Goal: Transaction & Acquisition: Obtain resource

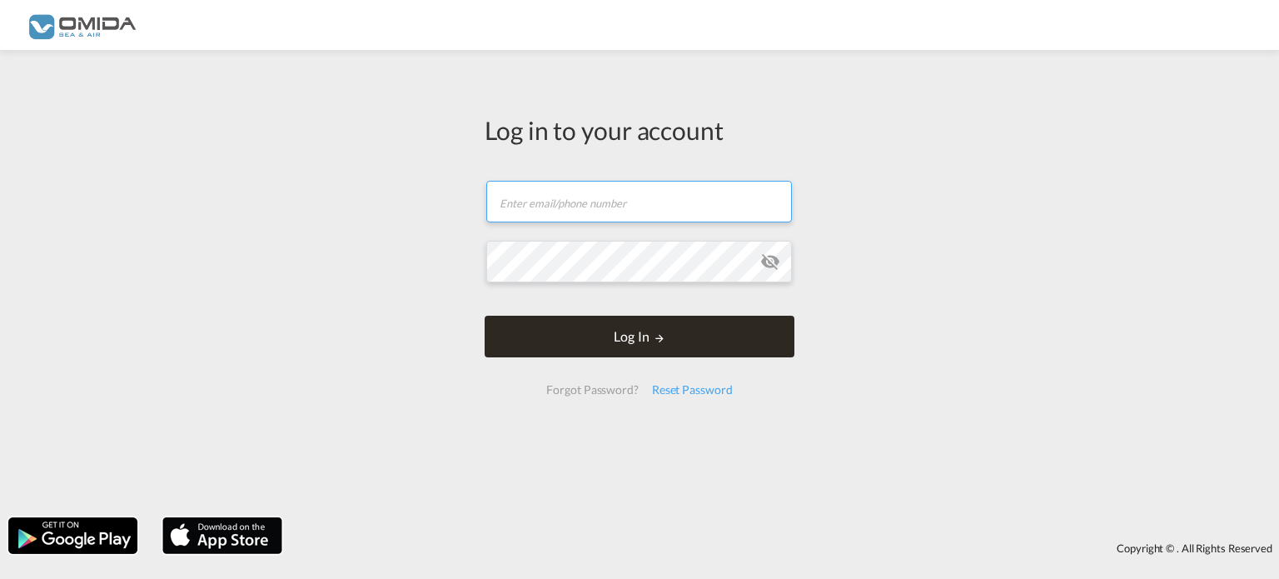
type input "[PERSON_NAME][EMAIL_ADDRESS][DOMAIN_NAME]"
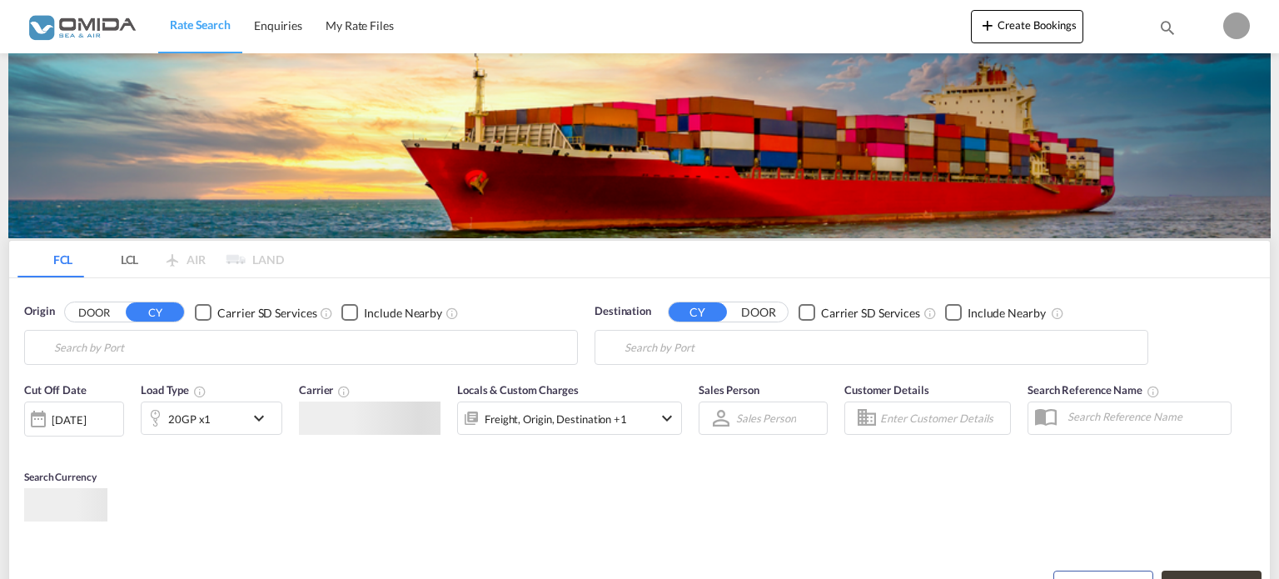
click at [632, 350] on body "Rate Search Enquiries My Rate Files Rate Search Enquiries My Rate Files" at bounding box center [639, 289] width 1279 height 579
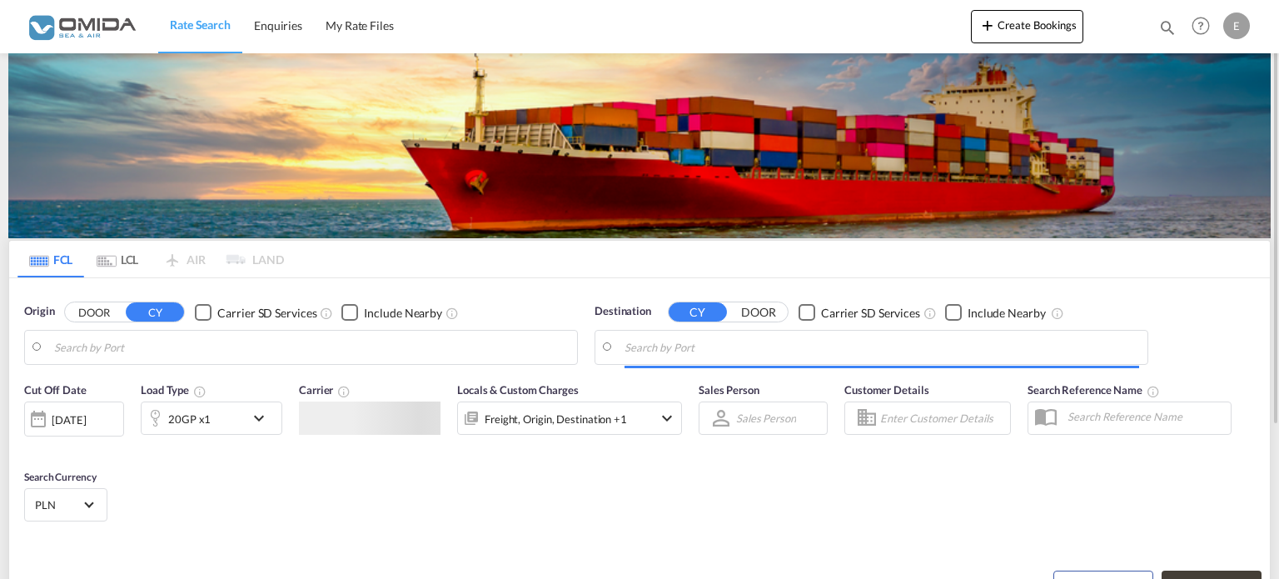
type input "Gdansk, PLGDN"
type input "Yantian Pt, CNYTN"
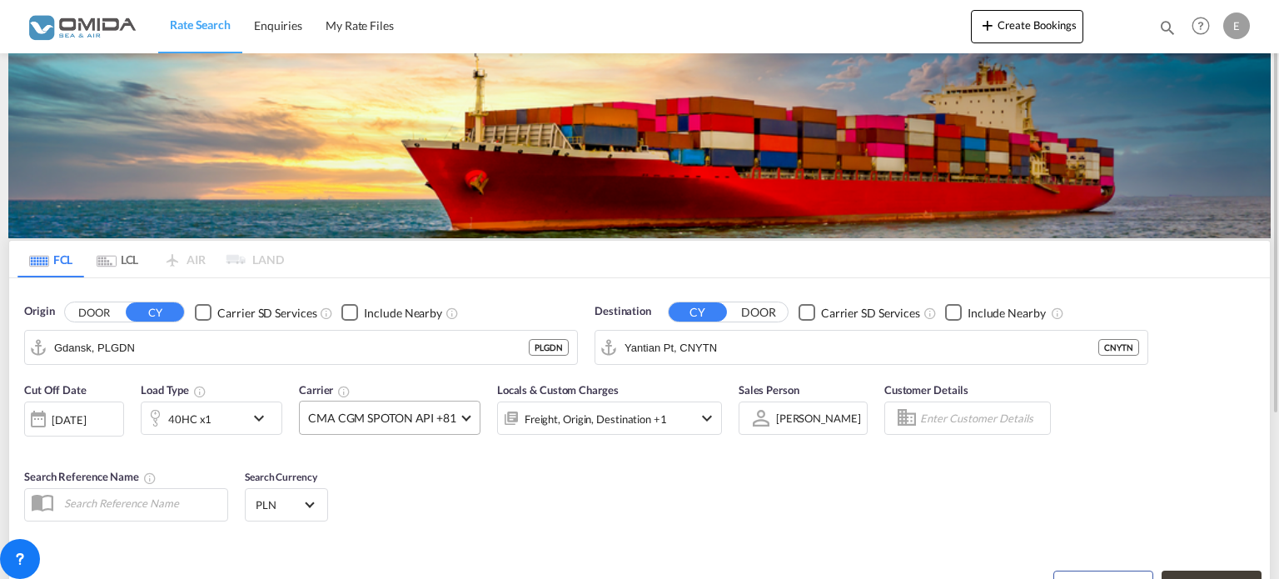
click at [461, 422] on md-select-value "CMA CGM SPOTON API +81" at bounding box center [390, 417] width 180 height 32
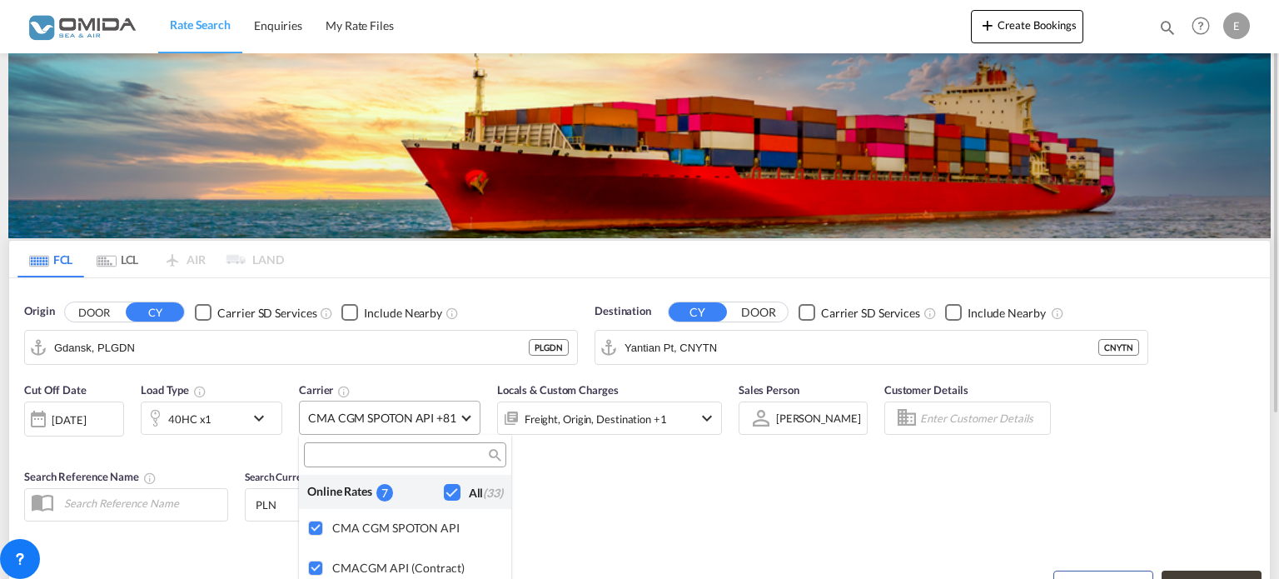
scroll to position [73, 0]
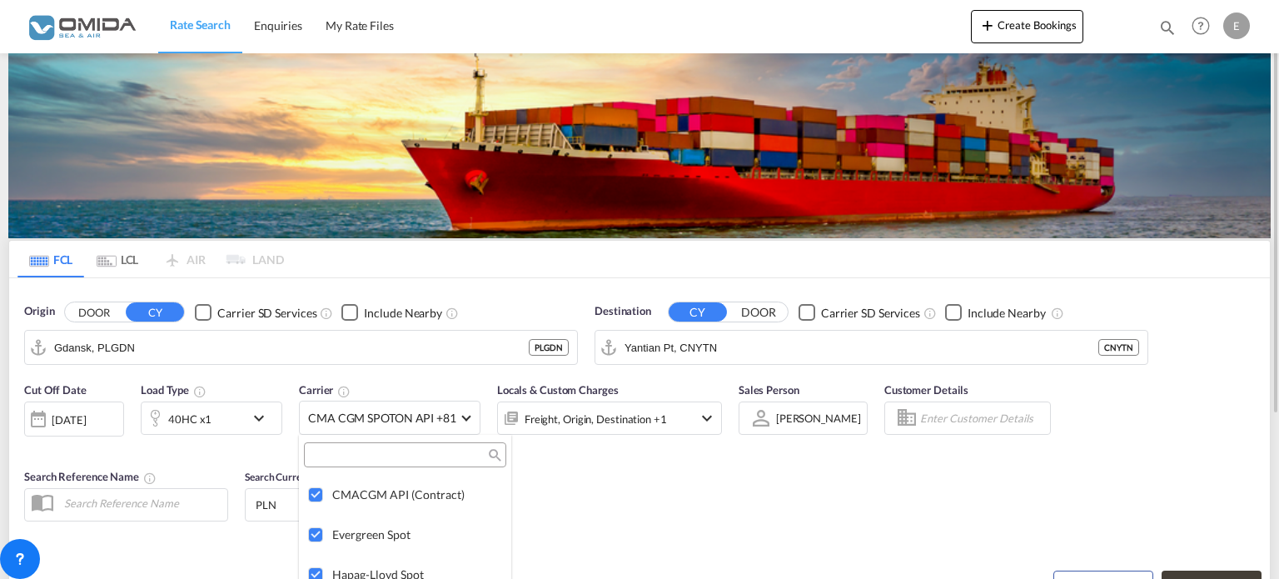
drag, startPoint x: 625, startPoint y: 460, endPoint x: 649, endPoint y: 439, distance: 31.3
click at [624, 460] on md-backdrop at bounding box center [639, 289] width 1279 height 579
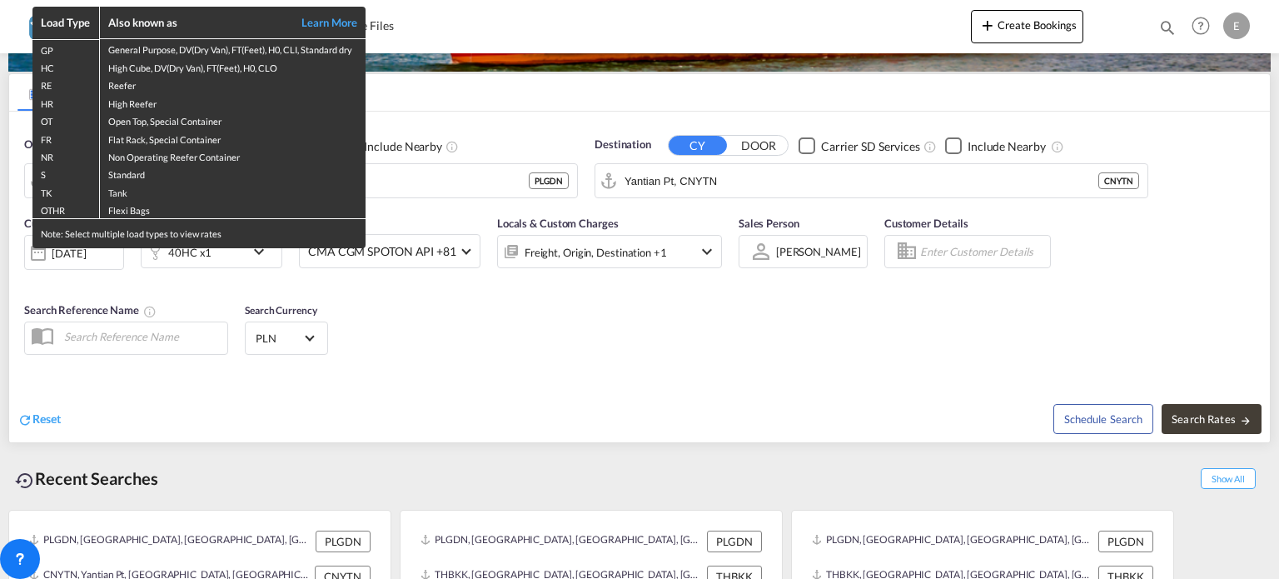
click at [495, 186] on div "Load Type Also known as Learn More GP General Purpose, DV(Dry Van), FT(Feet), H…" at bounding box center [639, 289] width 1279 height 579
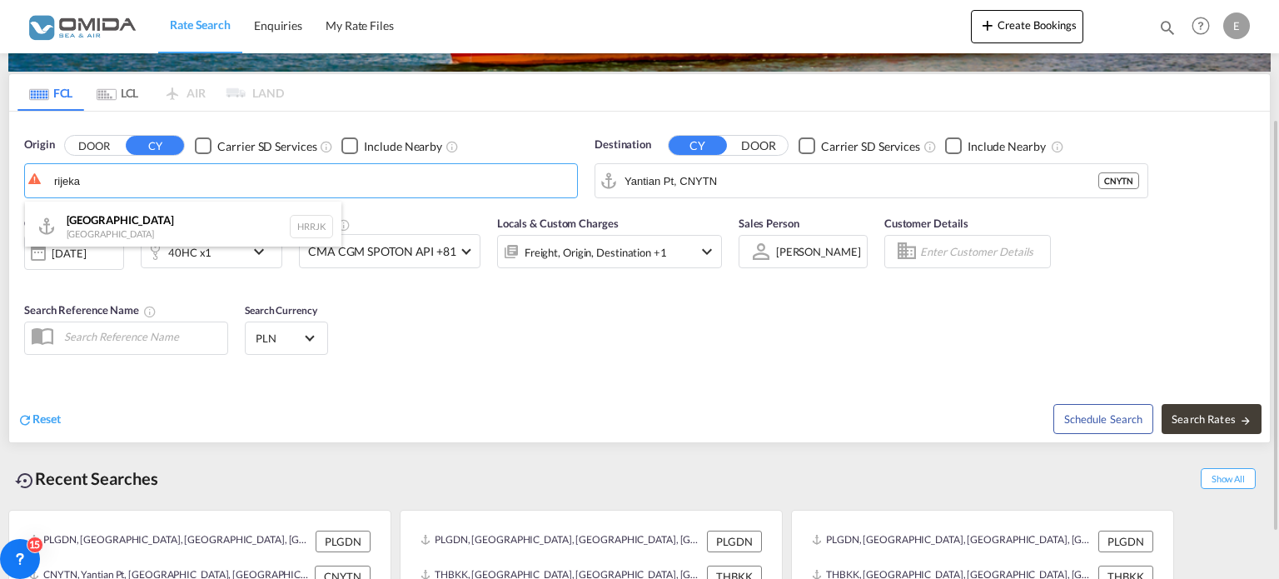
click at [115, 224] on div "[GEOGRAPHIC_DATA] [GEOGRAPHIC_DATA] HRRJK" at bounding box center [183, 226] width 316 height 50
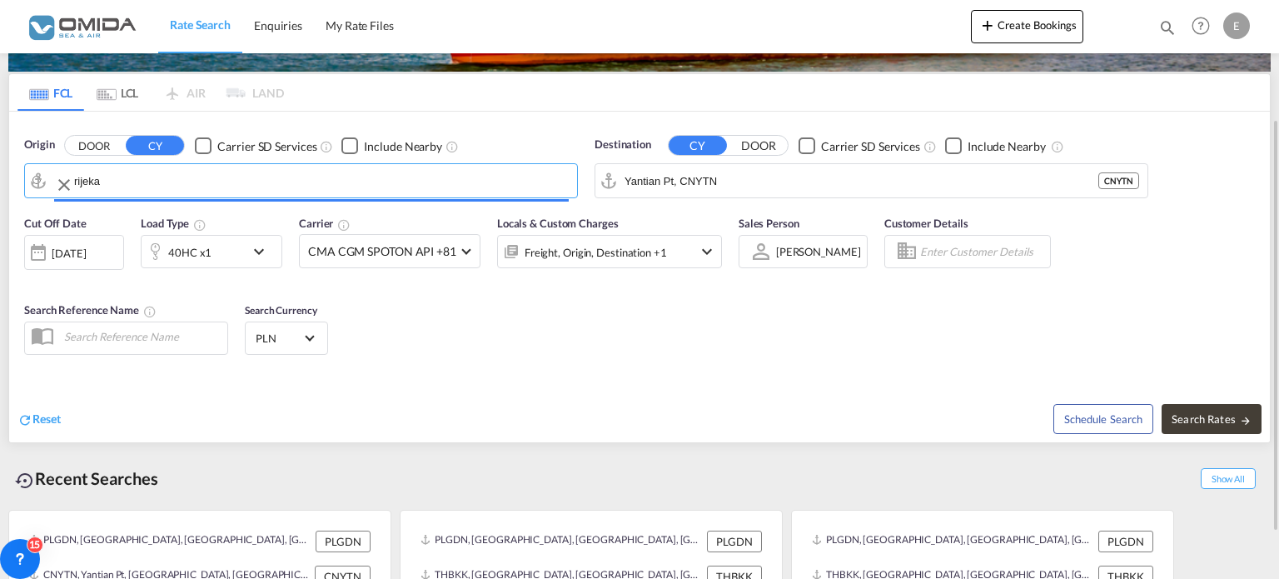
type input "[GEOGRAPHIC_DATA], [GEOGRAPHIC_DATA]"
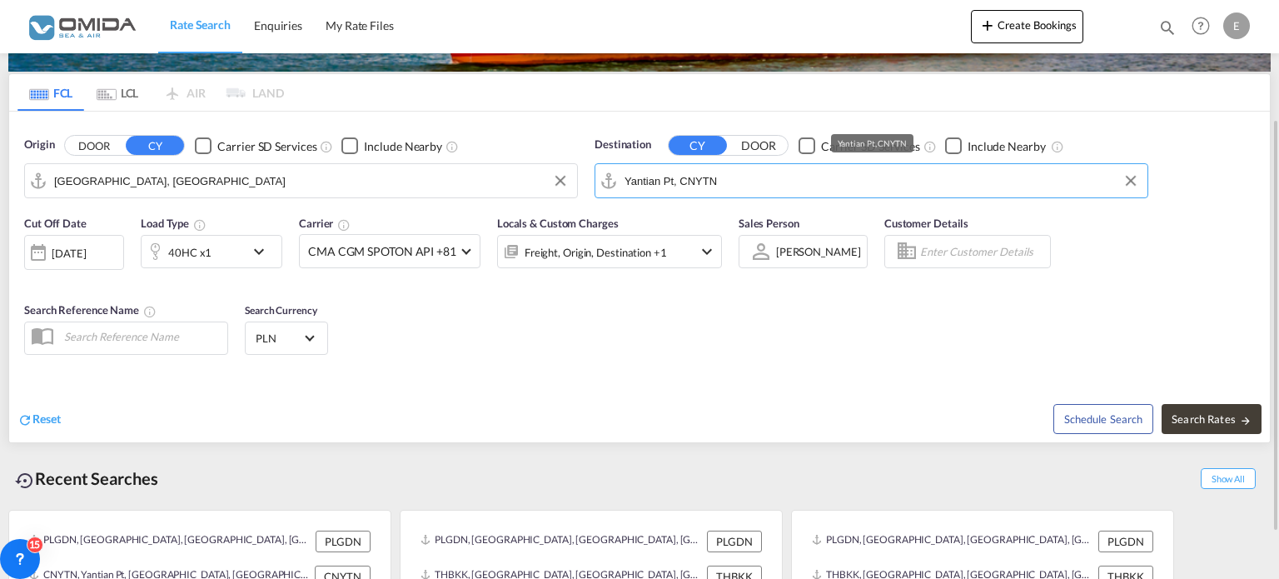
click at [759, 192] on input "Yantian Pt, CNYTN" at bounding box center [881, 180] width 515 height 25
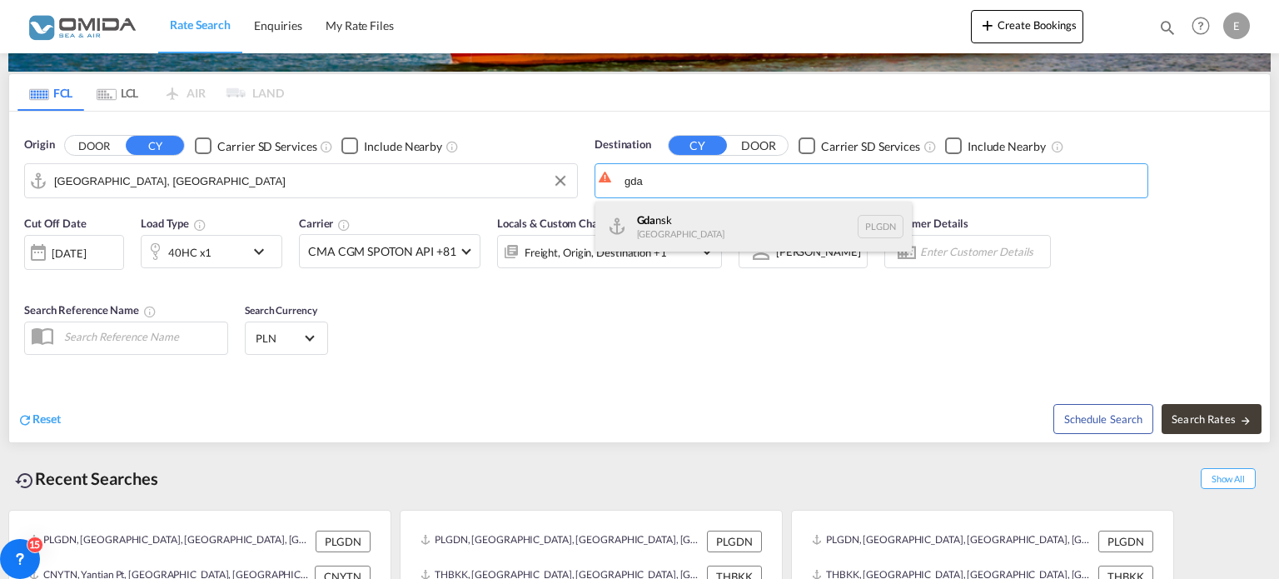
click at [809, 217] on div "Gda nsk [GEOGRAPHIC_DATA] PLGDN" at bounding box center [753, 226] width 316 height 50
type input "Gdansk, PLGDN"
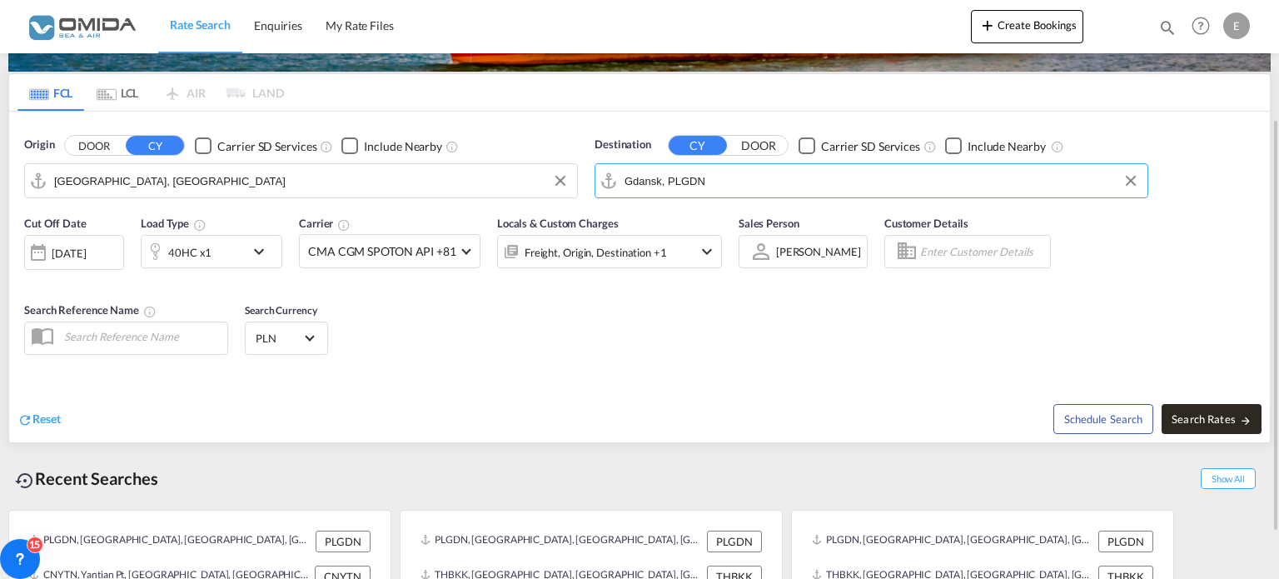
click at [1245, 420] on md-icon "icon-arrow-right" at bounding box center [1246, 421] width 12 height 12
type input "HRRJK to PLGDN / [DATE]"
